Goal: Information Seeking & Learning: Learn about a topic

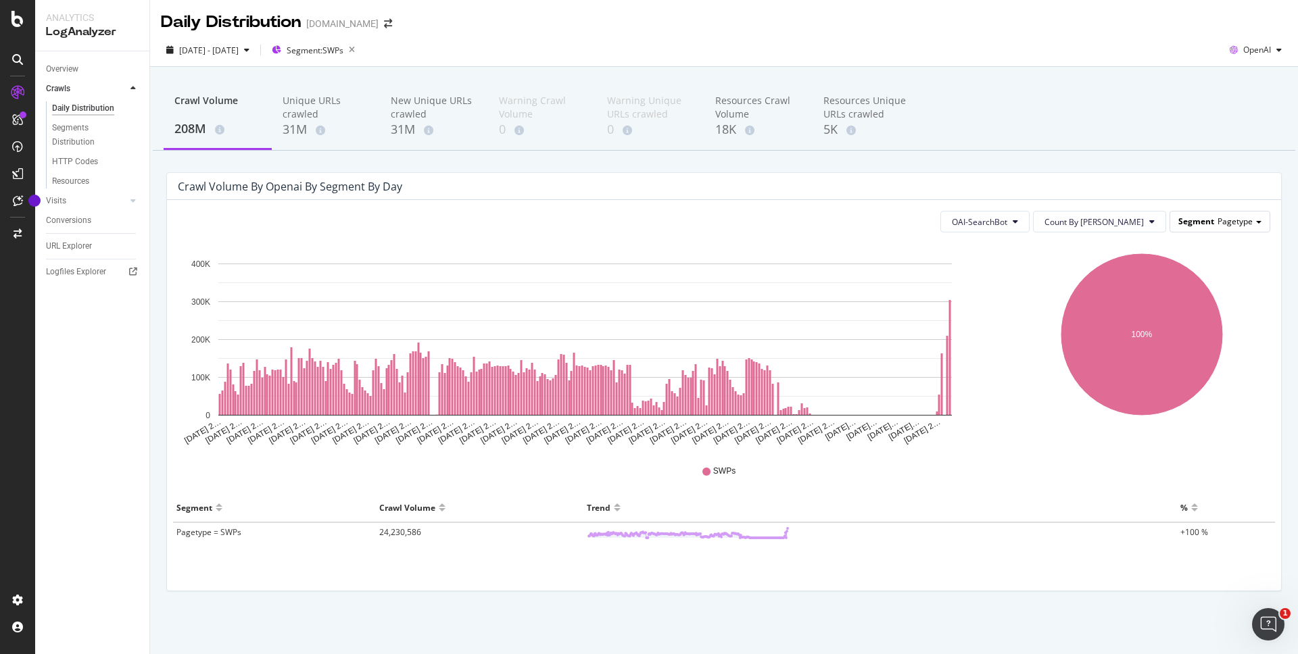
click at [1240, 222] on span "Pagetype" at bounding box center [1234, 221] width 35 height 11
click at [1042, 337] on icon "100%" at bounding box center [1142, 344] width 258 height 203
click at [360, 45] on icon "button" at bounding box center [351, 50] width 17 height 19
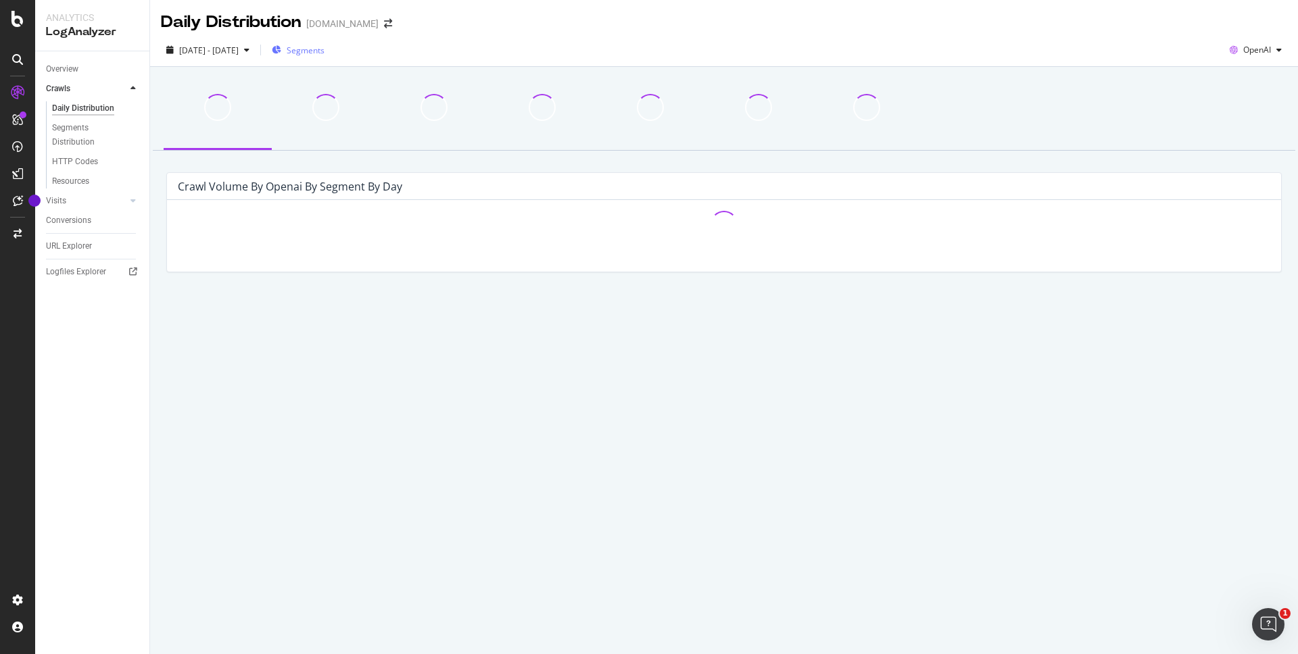
click at [324, 52] on span "Segments" at bounding box center [306, 50] width 38 height 11
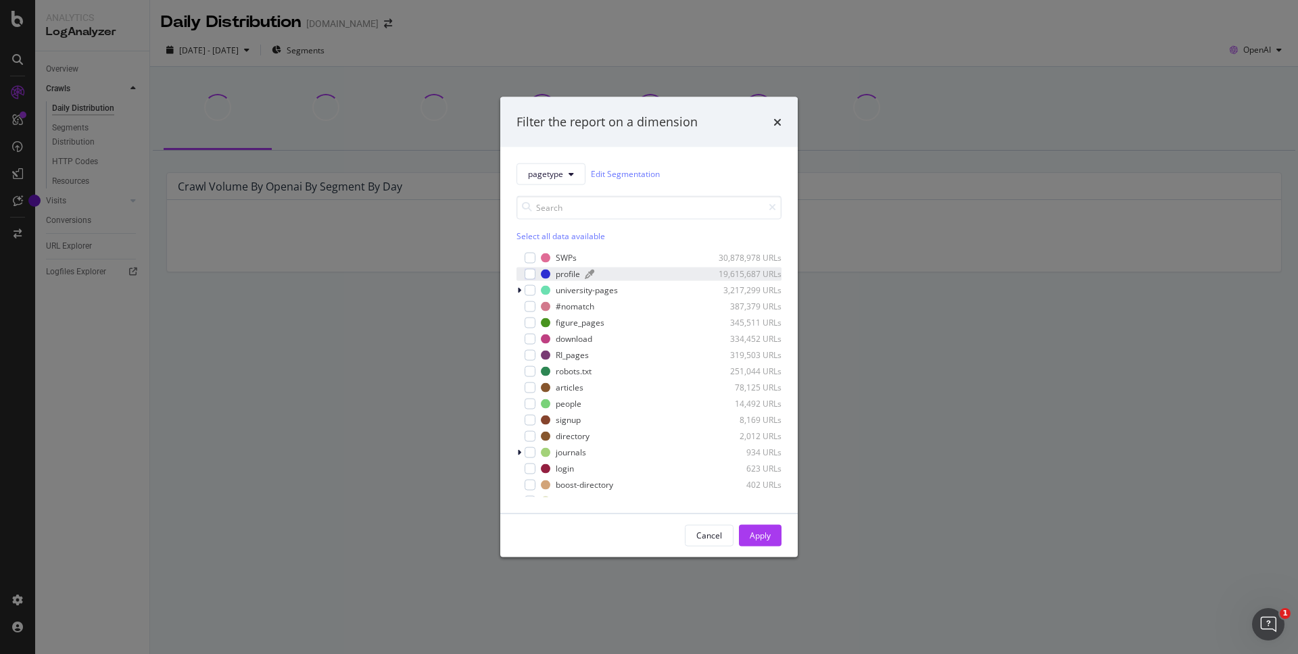
click at [578, 271] on div "profile" at bounding box center [568, 273] width 24 height 11
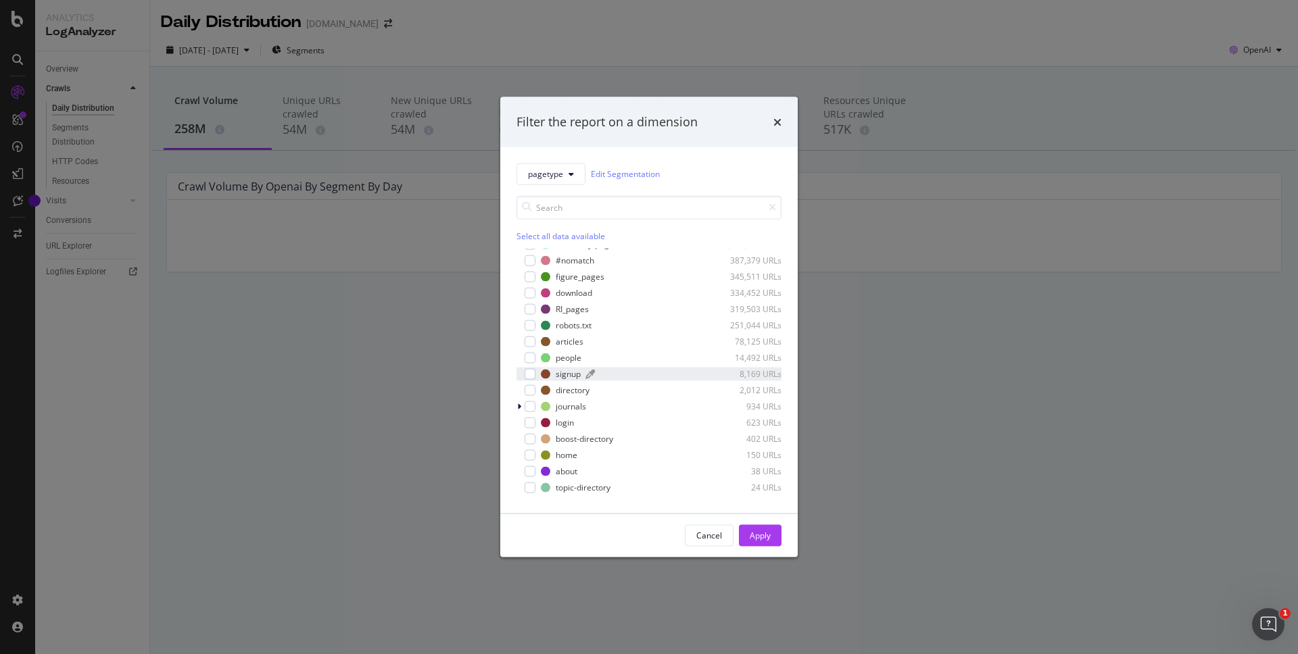
scroll to position [59, 0]
click at [765, 532] on div "Apply" at bounding box center [760, 535] width 21 height 11
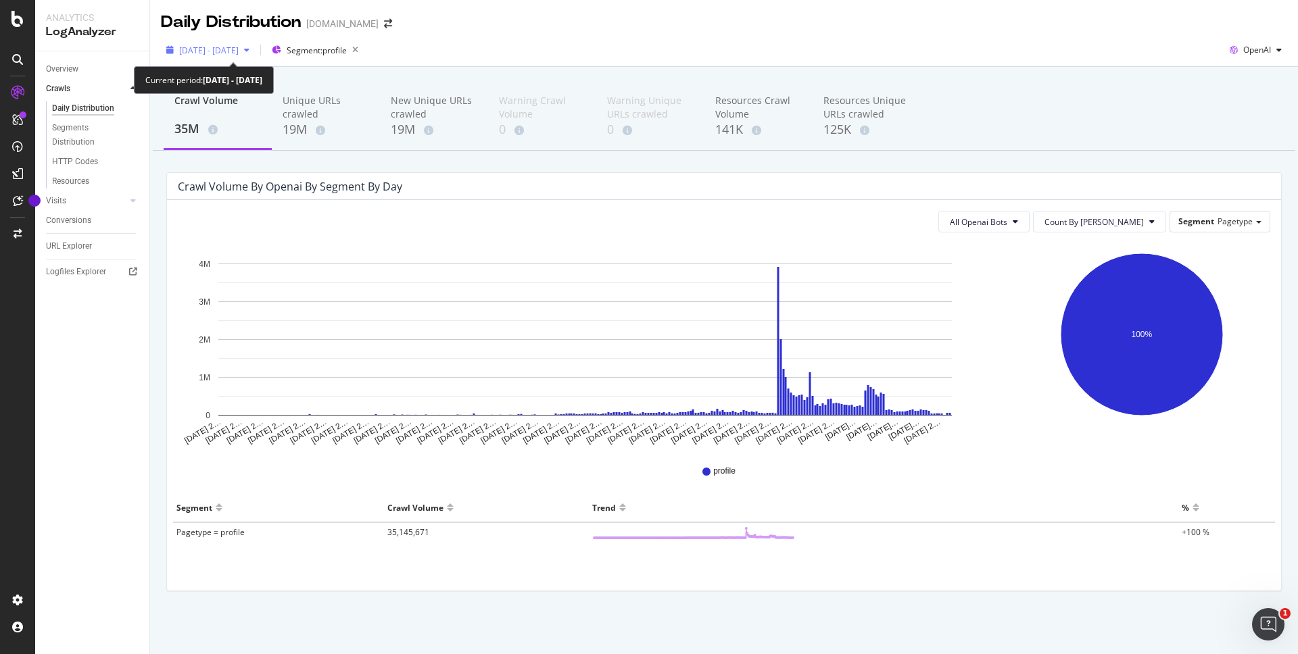
click at [239, 46] on span "[DATE] - [DATE]" at bounding box center [208, 50] width 59 height 11
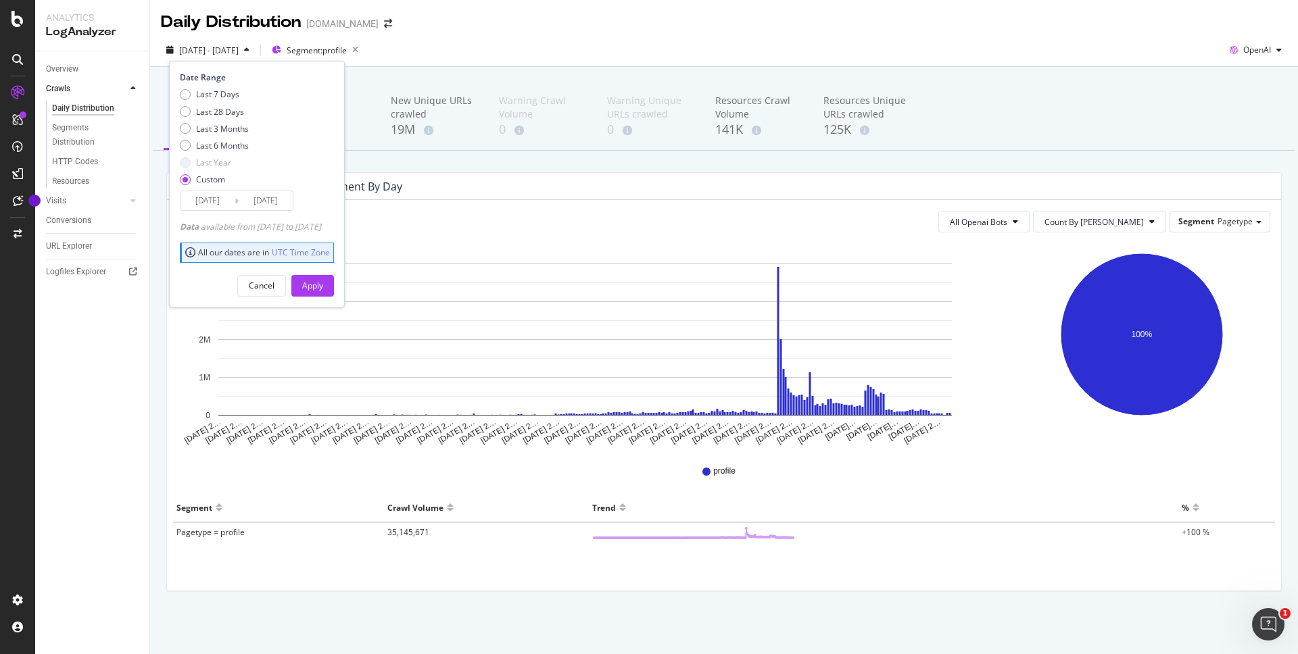
click at [239, 46] on span "[DATE] - [DATE]" at bounding box center [208, 50] width 59 height 11
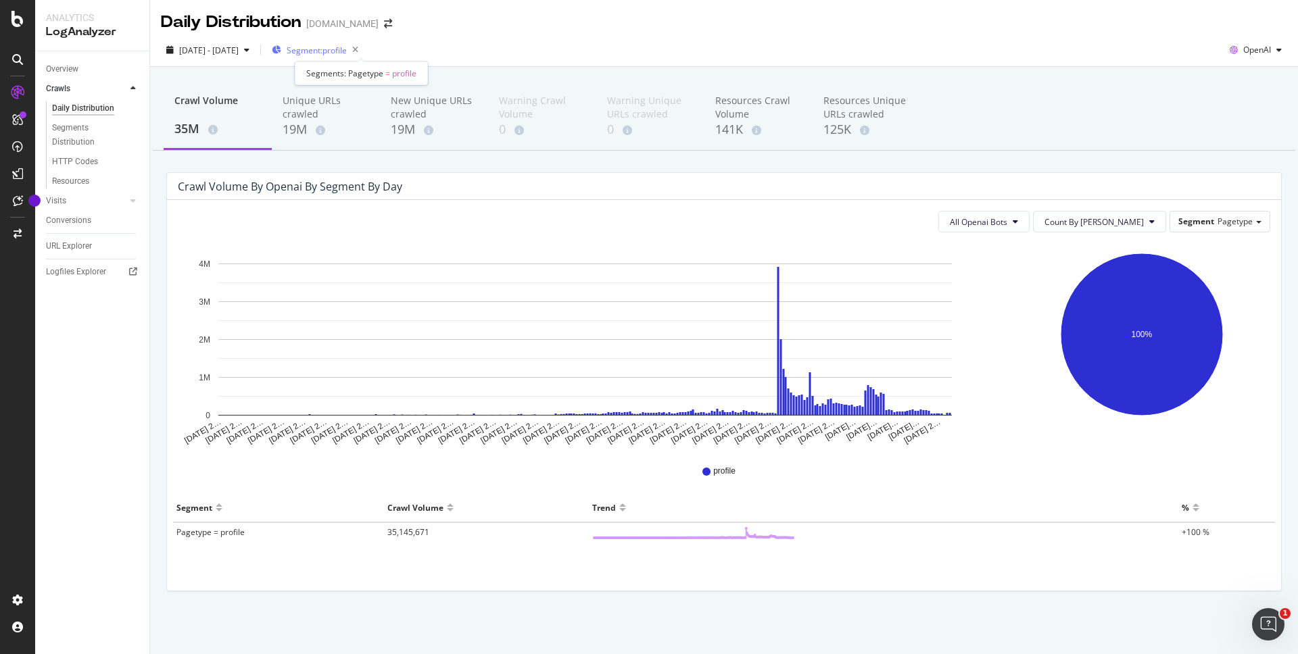
click at [347, 52] on span "Segment: profile" at bounding box center [317, 50] width 60 height 11
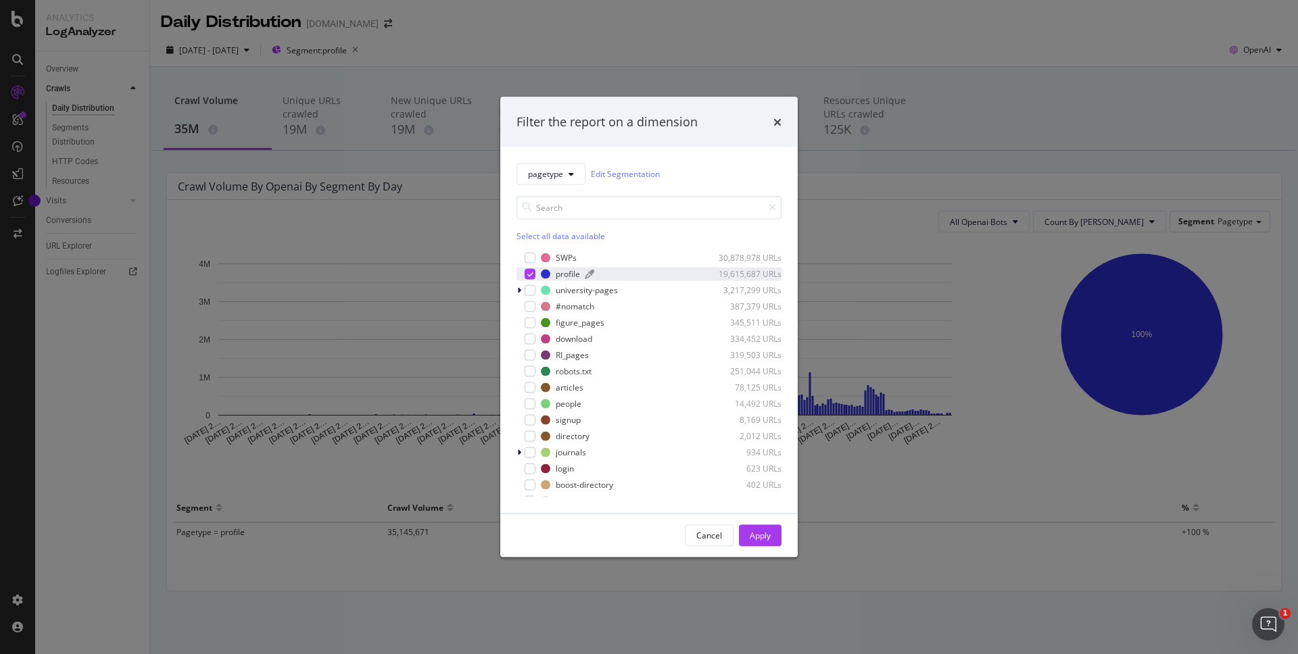
click at [580, 273] on div "profile 19,615,687 URLs" at bounding box center [661, 273] width 241 height 11
click at [570, 292] on div "university-pages" at bounding box center [587, 290] width 62 height 11
click at [529, 291] on div "modal" at bounding box center [530, 290] width 11 height 11
click at [521, 290] on icon "modal" at bounding box center [518, 290] width 5 height 8
click at [757, 531] on div "Apply" at bounding box center [760, 535] width 21 height 11
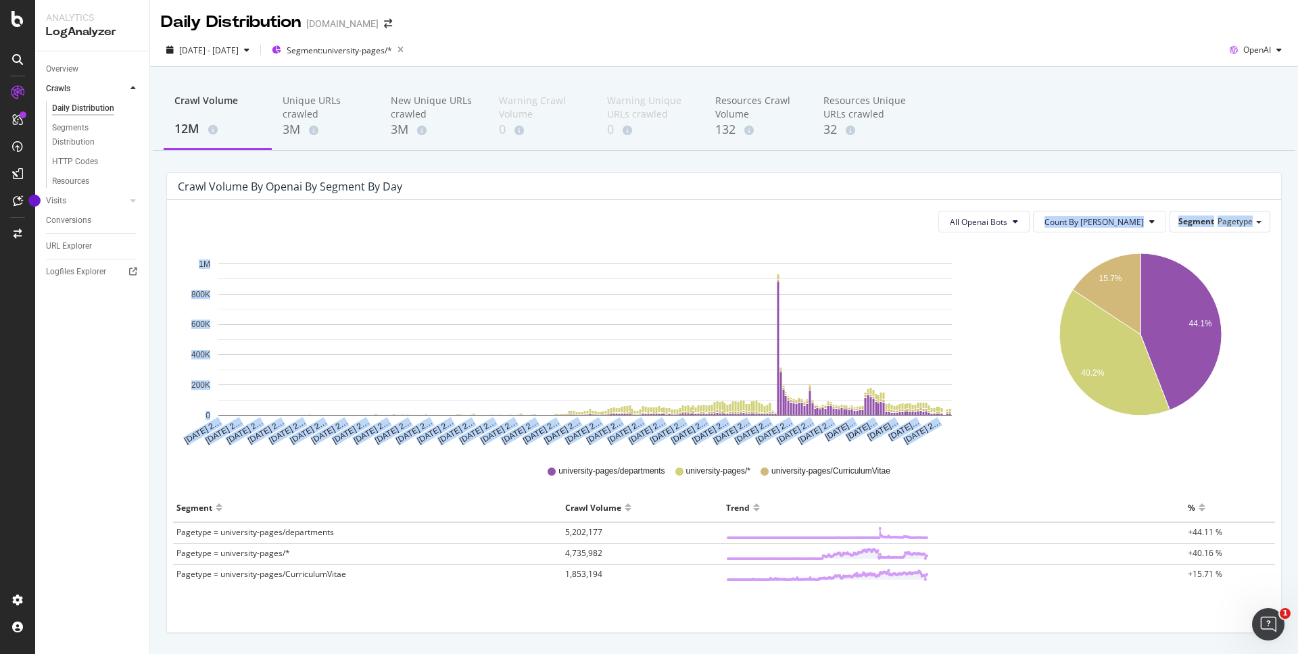
click at [1005, 237] on div "All Openai Bots Count By Day Segment Pagetype Hold CMD (⌘) while clicking to fi…" at bounding box center [724, 416] width 1114 height 433
click at [1007, 219] on span "All Openai Bots" at bounding box center [978, 221] width 57 height 11
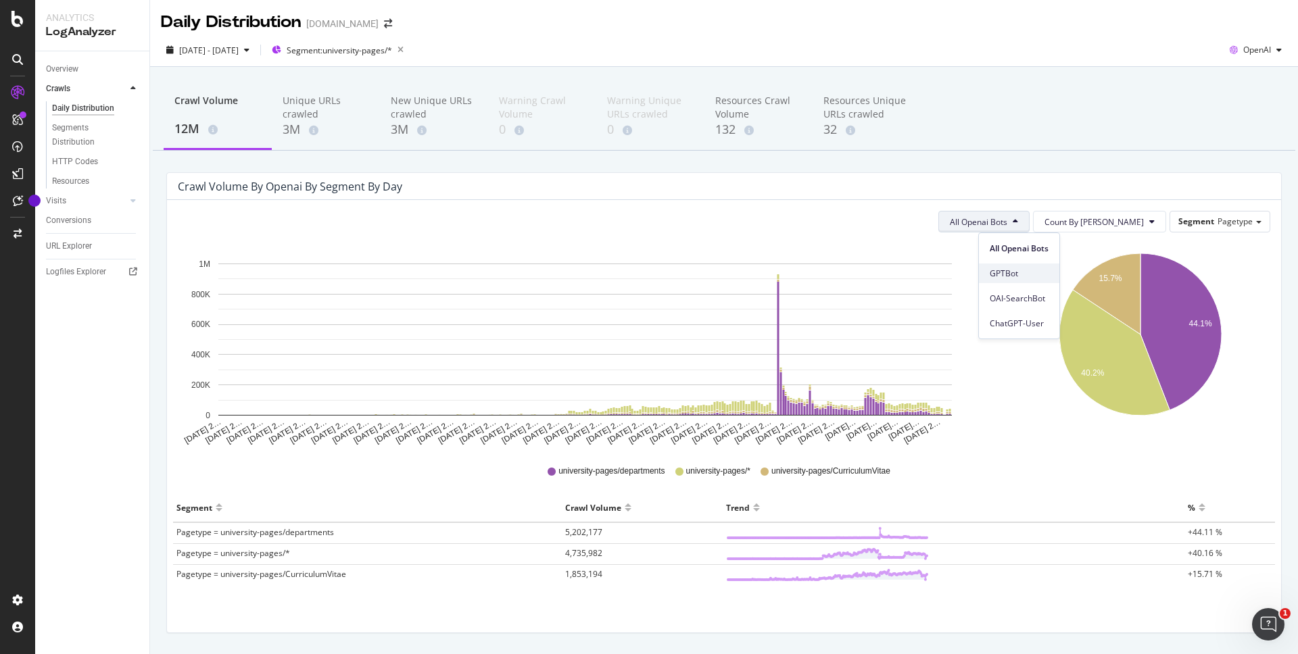
click at [1022, 269] on span "GPTBot" at bounding box center [1019, 274] width 59 height 12
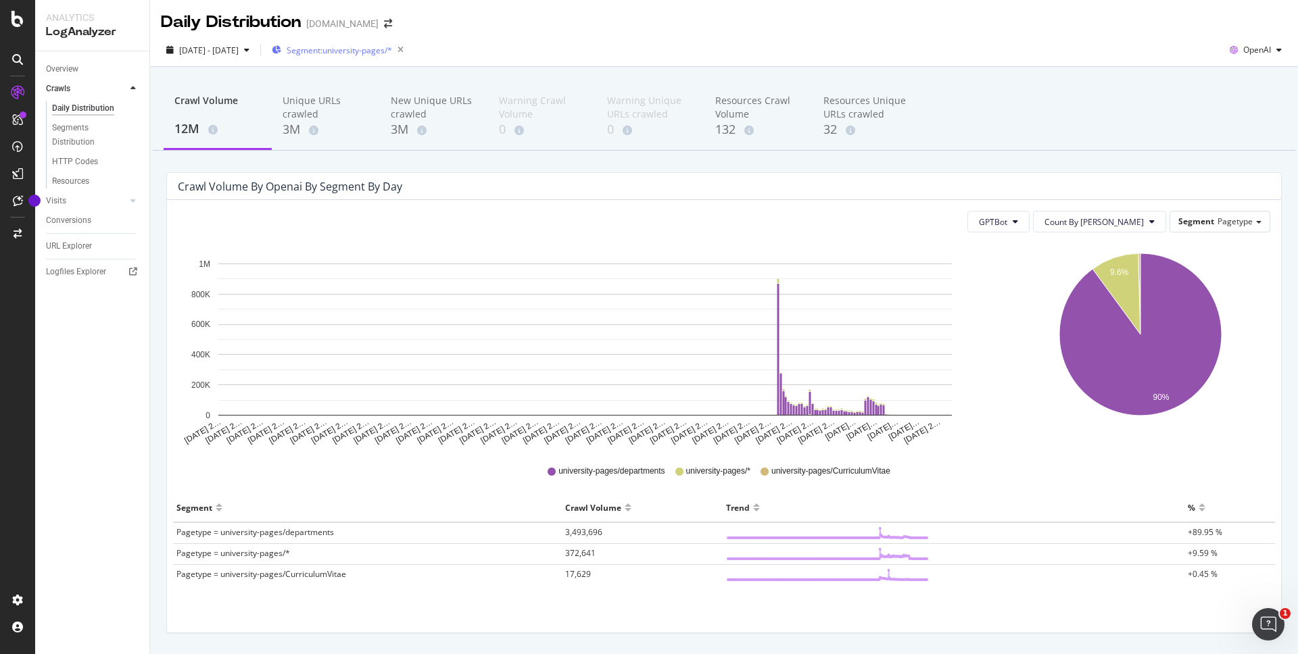
click at [392, 47] on span "Segment: university-pages/*" at bounding box center [339, 50] width 105 height 11
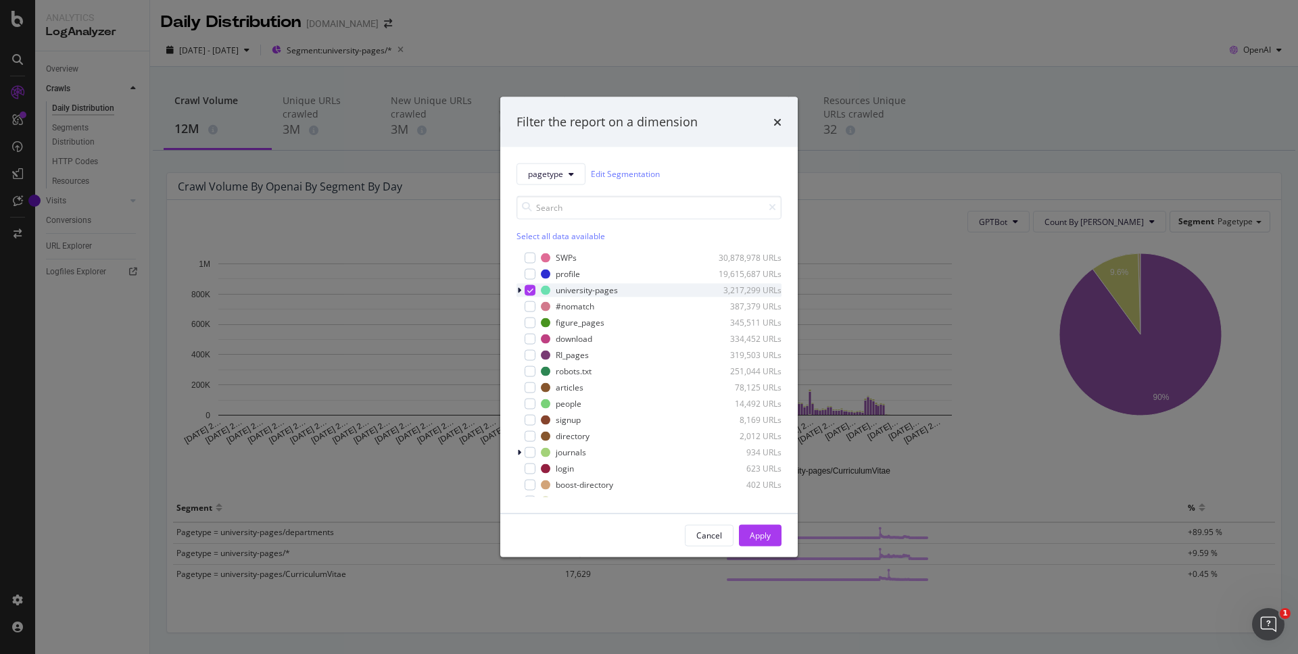
click at [527, 293] on div "modal" at bounding box center [530, 290] width 11 height 11
click at [531, 277] on div "modal" at bounding box center [530, 273] width 11 height 11
click at [768, 533] on div "Apply" at bounding box center [760, 535] width 21 height 11
